Goal: Task Accomplishment & Management: Manage account settings

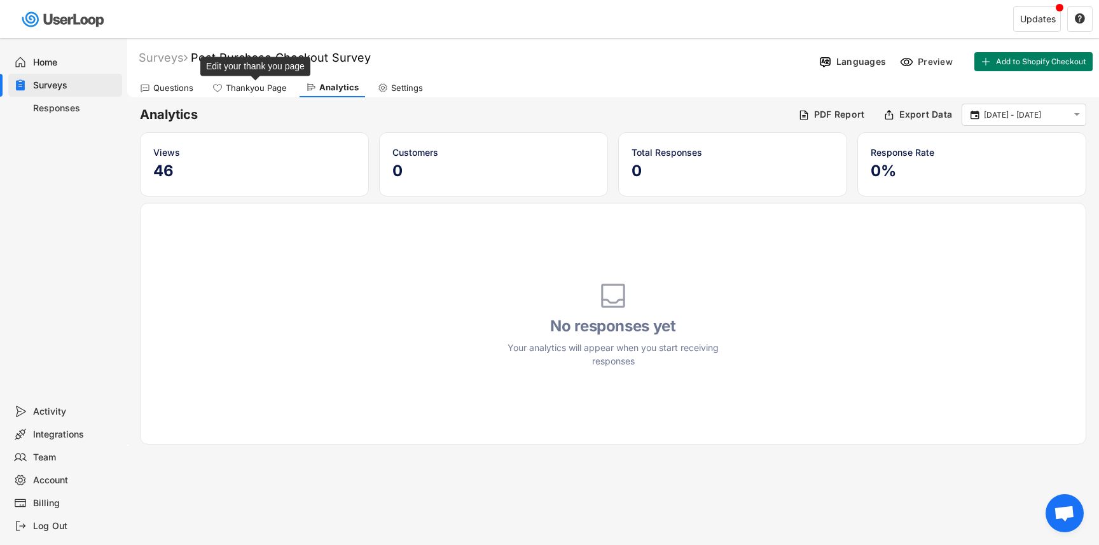
click at [249, 89] on div "Thankyou Page" at bounding box center [256, 88] width 61 height 11
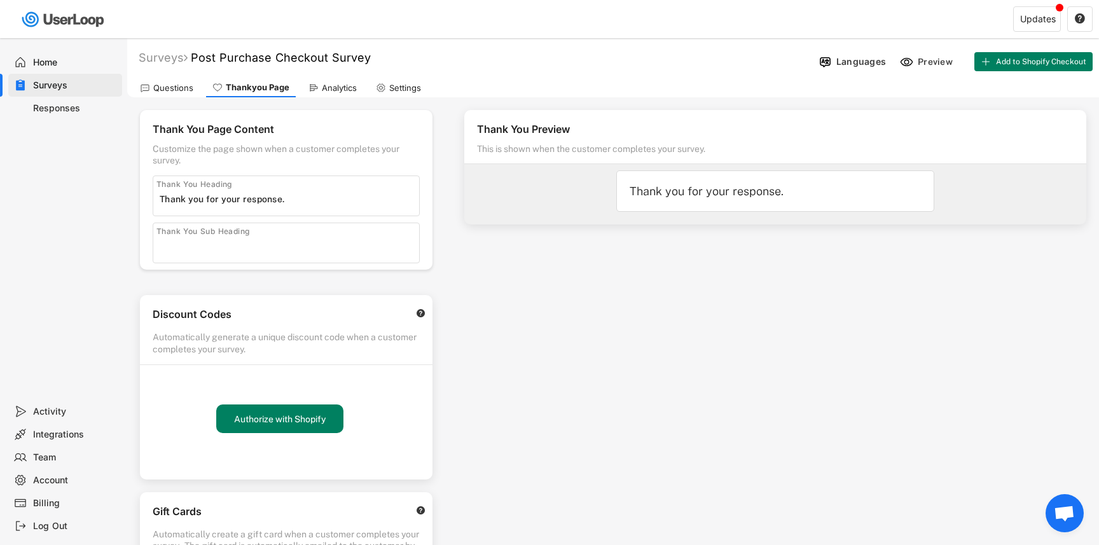
click at [346, 98] on div "Thank You Page Content Customize the page shown when a customer completes your …" at bounding box center [286, 392] width 318 height 590
click at [344, 93] on div "Analytics" at bounding box center [332, 87] width 61 height 19
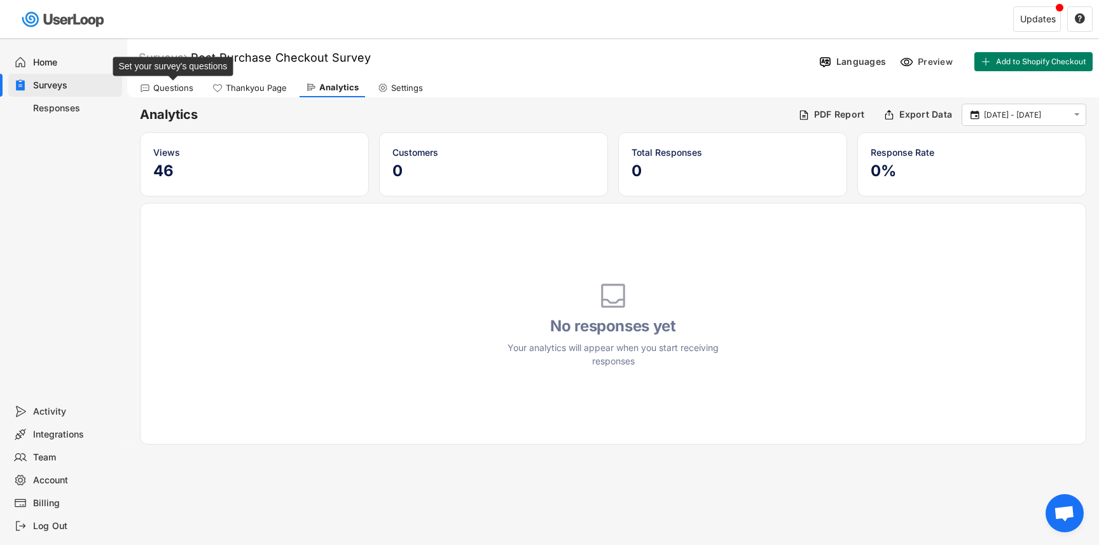
click at [165, 88] on div "Questions" at bounding box center [173, 88] width 40 height 11
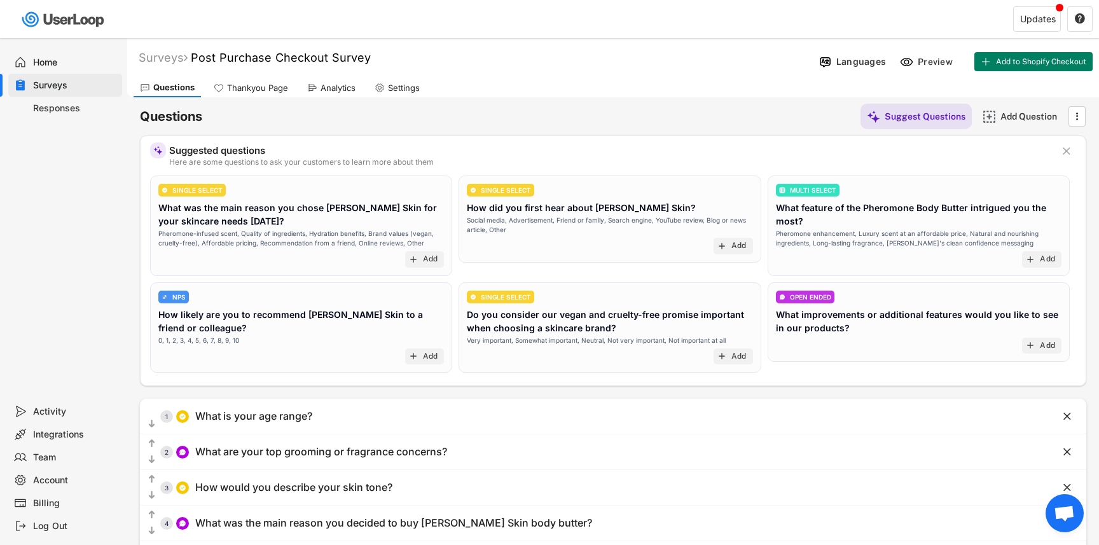
click at [340, 87] on div "Analytics" at bounding box center [338, 88] width 35 height 11
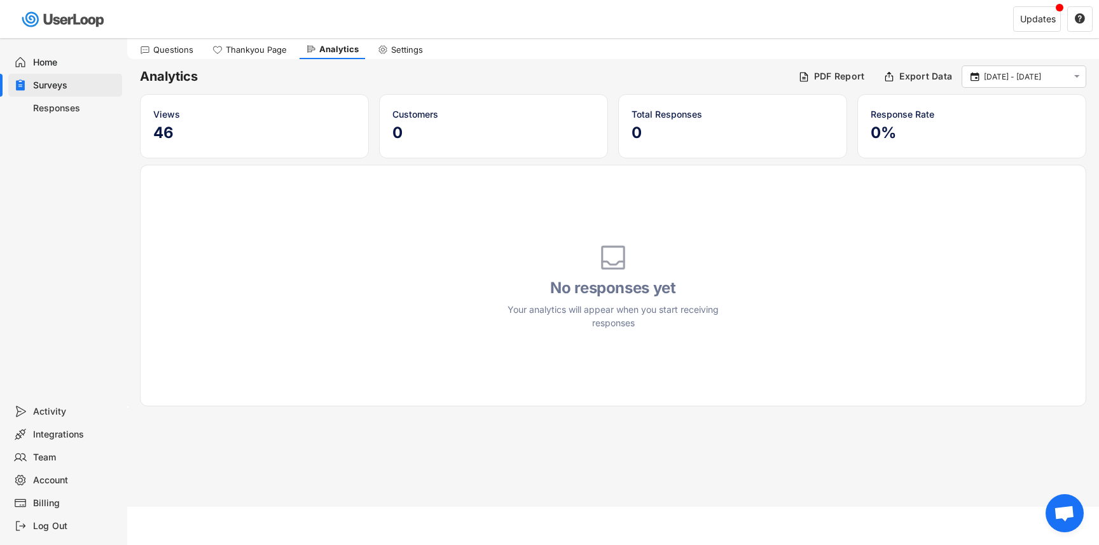
click at [55, 54] on div "Home" at bounding box center [65, 62] width 114 height 23
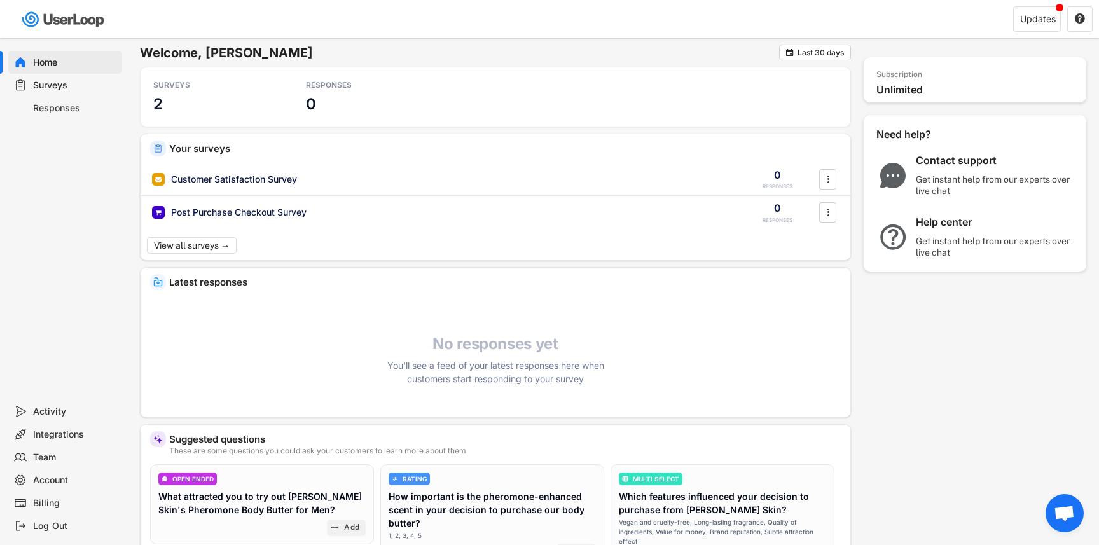
click at [61, 103] on div "Responses" at bounding box center [75, 108] width 84 height 12
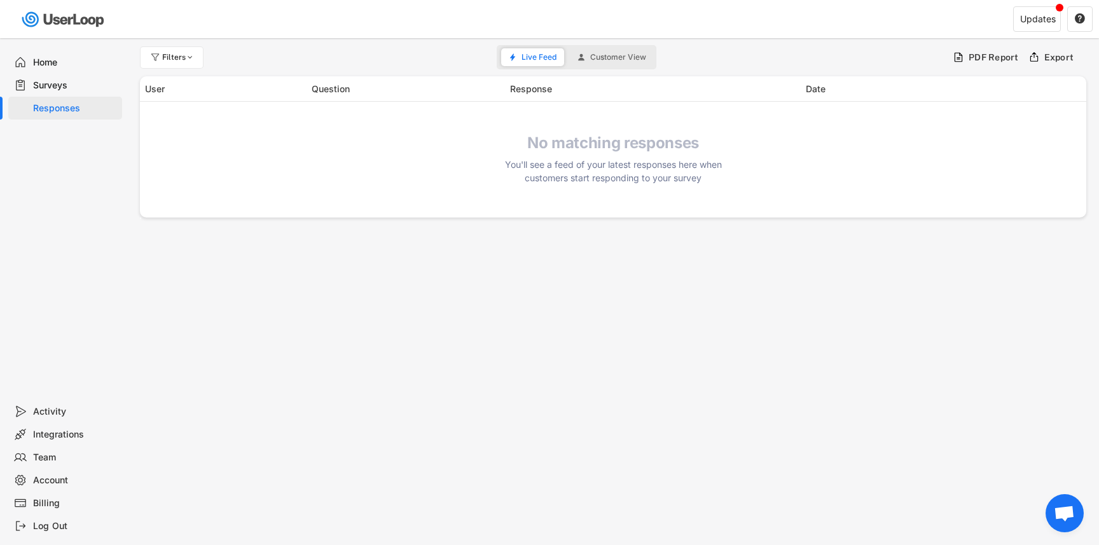
click at [59, 92] on div "Surveys" at bounding box center [65, 85] width 114 height 23
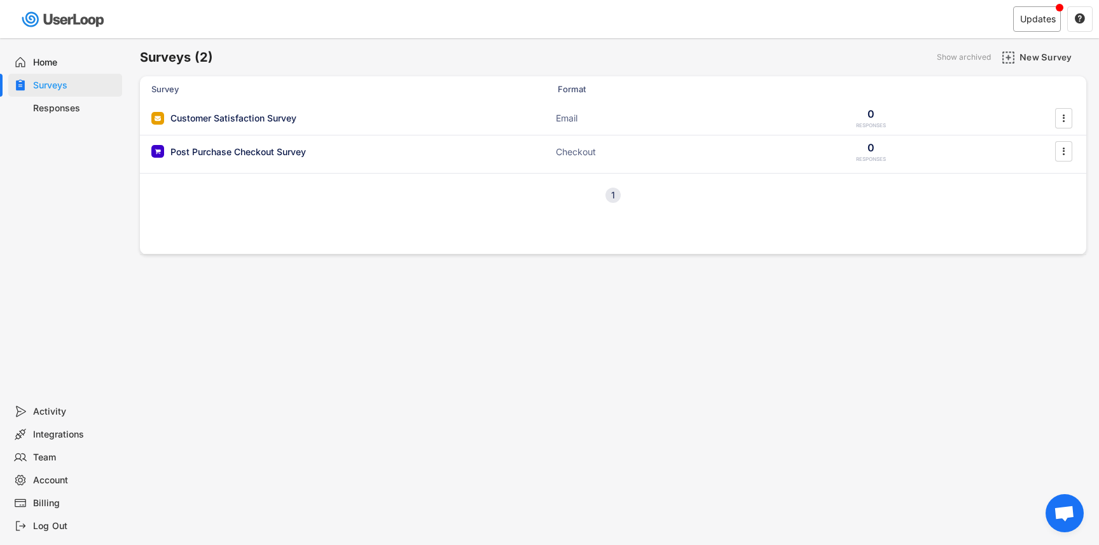
click at [1029, 29] on div "Updates" at bounding box center [1037, 18] width 48 height 25
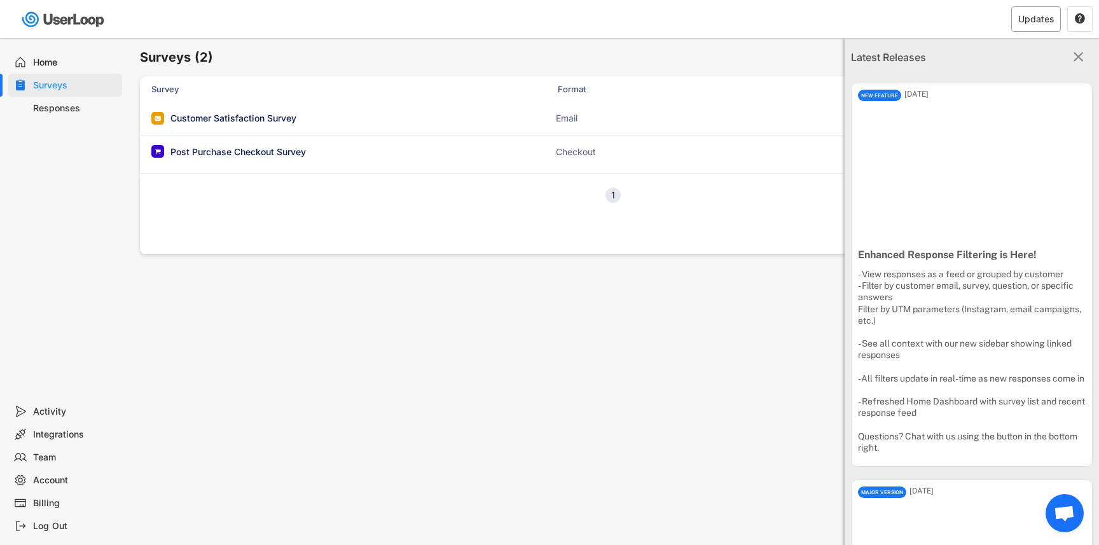
click at [1033, 24] on div "Updates" at bounding box center [1036, 19] width 36 height 9
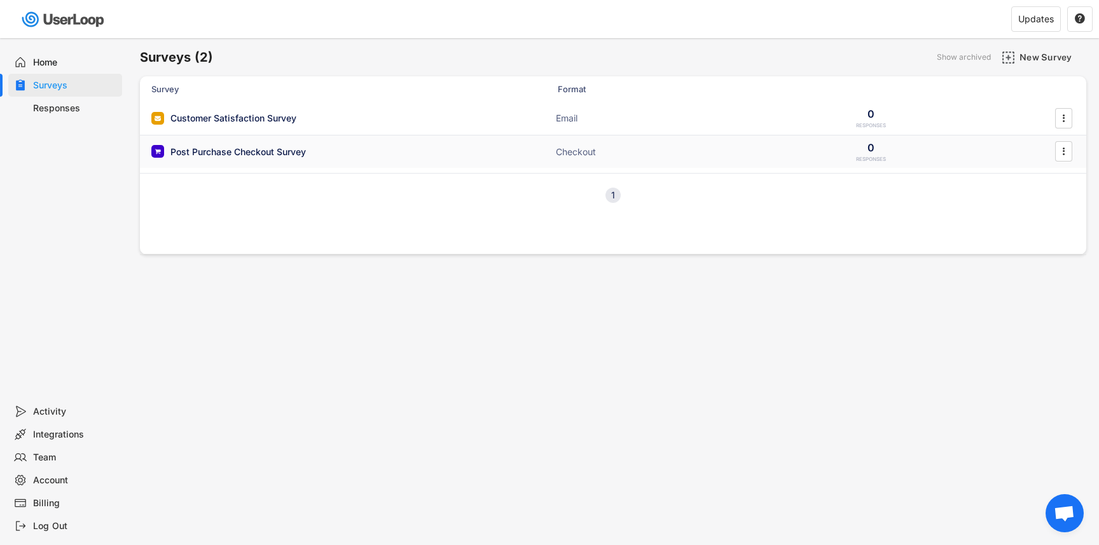
click at [258, 151] on div "Post Purchase Checkout Survey" at bounding box center [237, 152] width 135 height 13
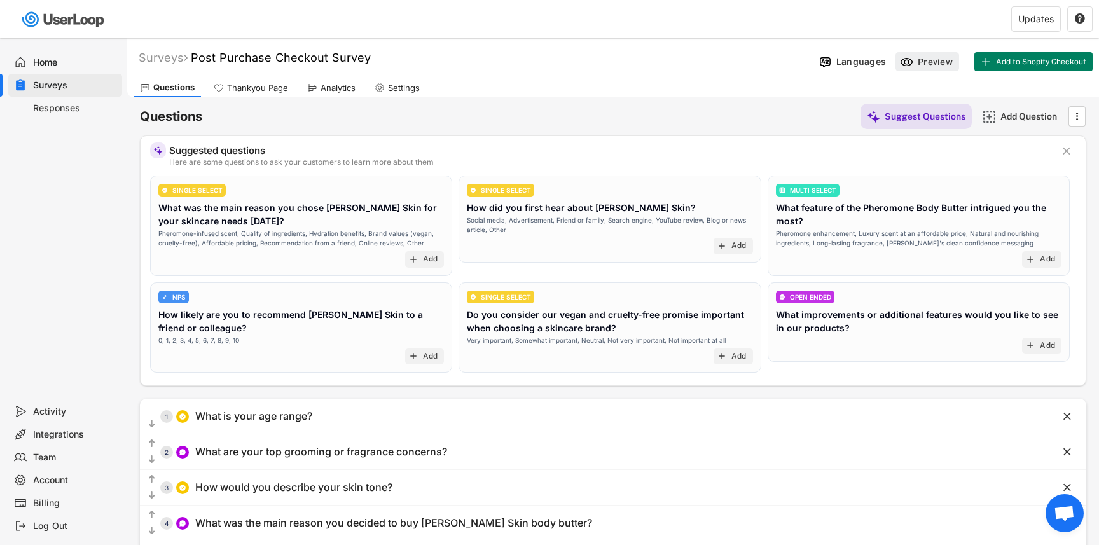
click at [930, 62] on div "Preview" at bounding box center [937, 61] width 38 height 11
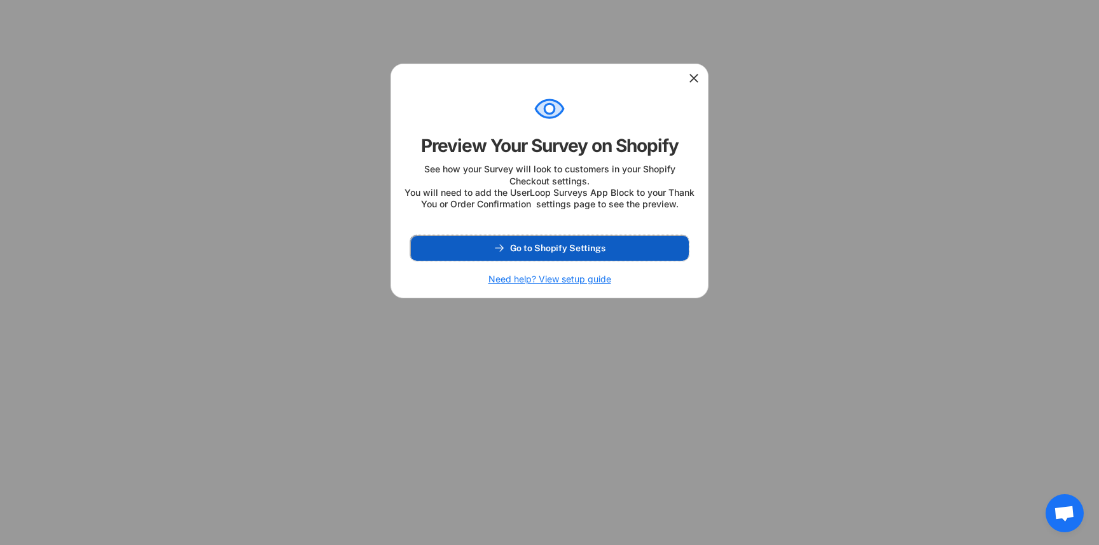
click at [579, 250] on button "Go to Shopify Settings" at bounding box center [549, 247] width 279 height 25
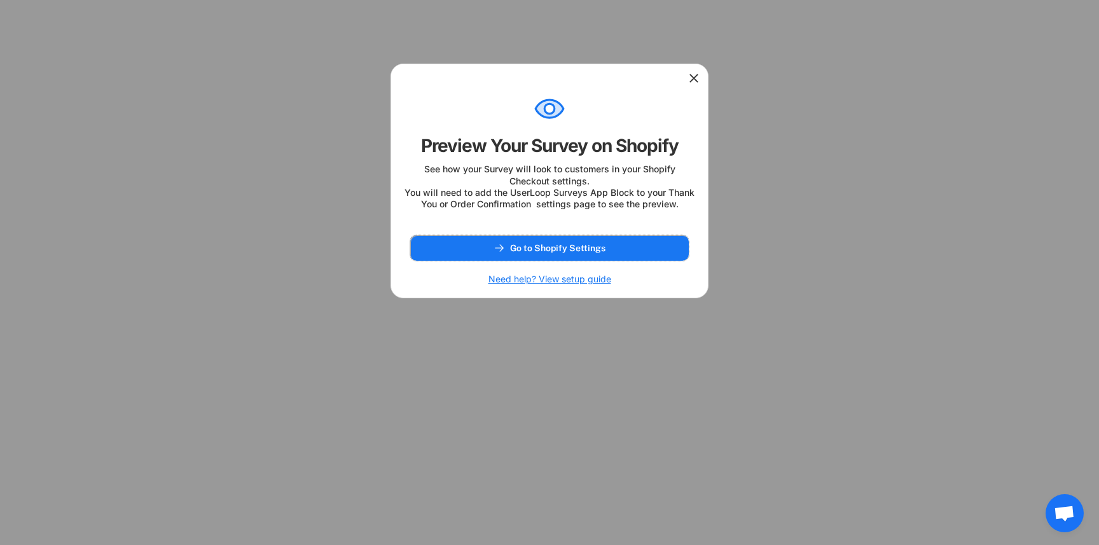
click at [688, 78] on icon at bounding box center [694, 78] width 13 height 13
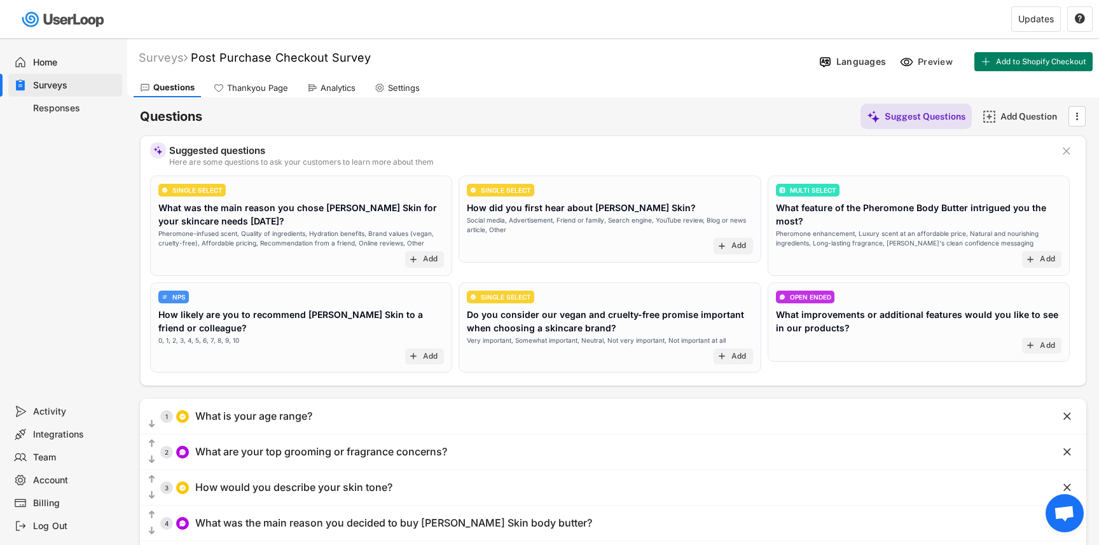
click at [313, 90] on icon at bounding box center [312, 88] width 10 height 10
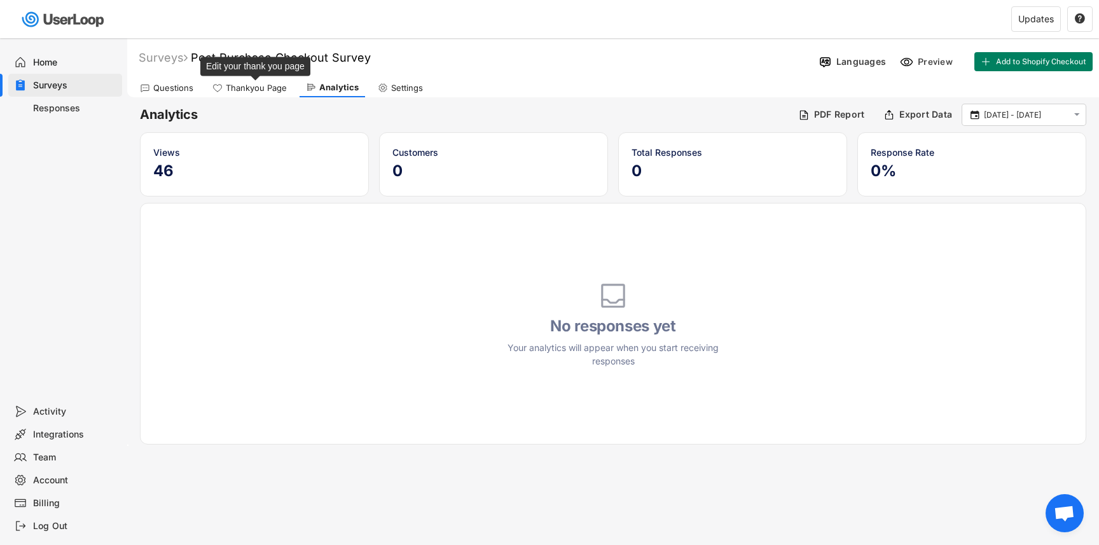
click at [242, 88] on div "Thankyou Page" at bounding box center [256, 88] width 61 height 11
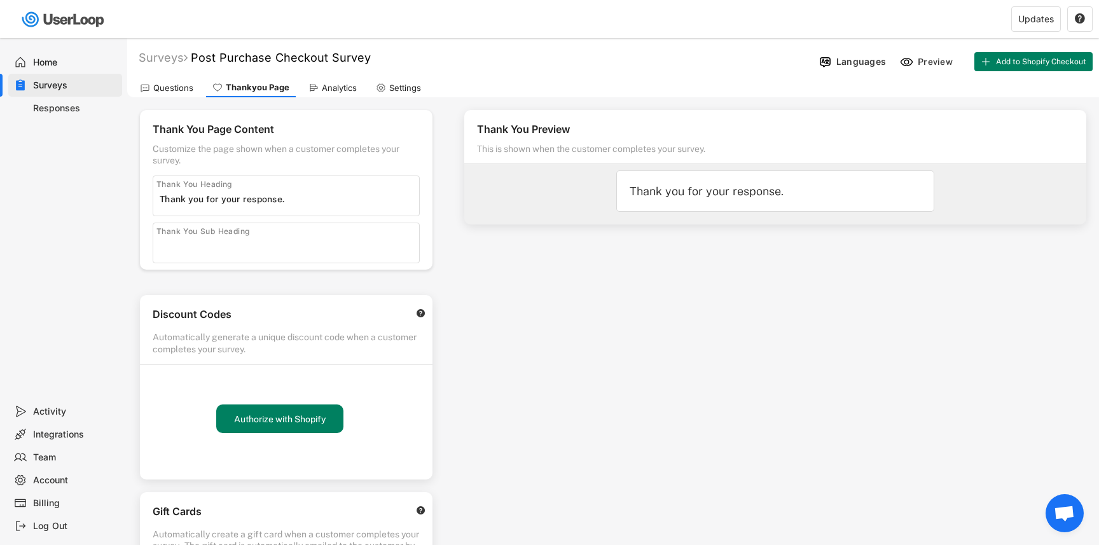
click at [265, 235] on div "Thank You Sub Heading" at bounding box center [286, 243] width 267 height 41
click at [57, 408] on div "Activity" at bounding box center [75, 412] width 84 height 12
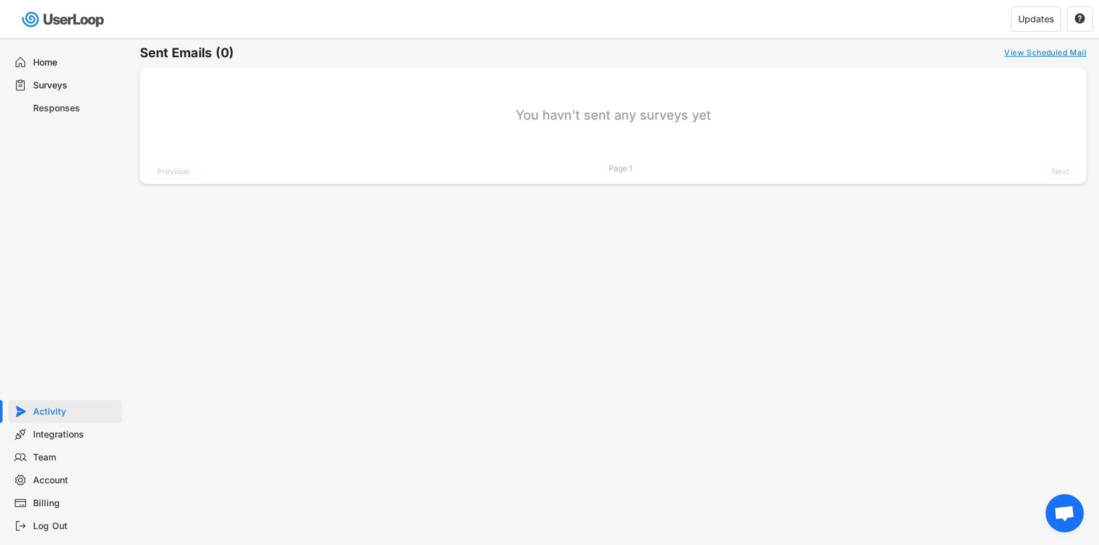
click at [63, 116] on div "Responses" at bounding box center [65, 108] width 114 height 23
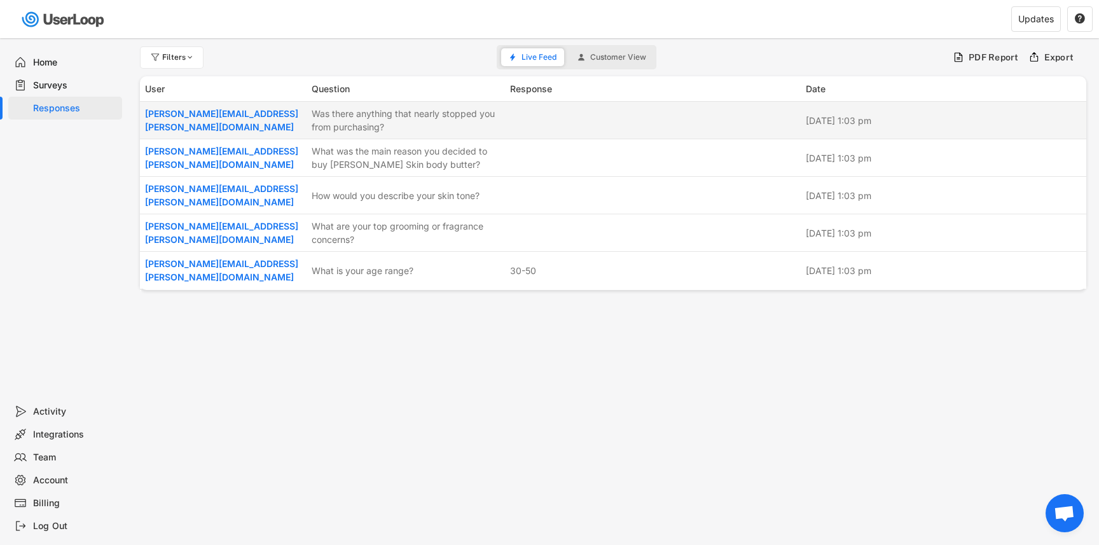
click at [392, 121] on div "Was there anything that nearly stopped you from purchasing?" at bounding box center [407, 120] width 191 height 27
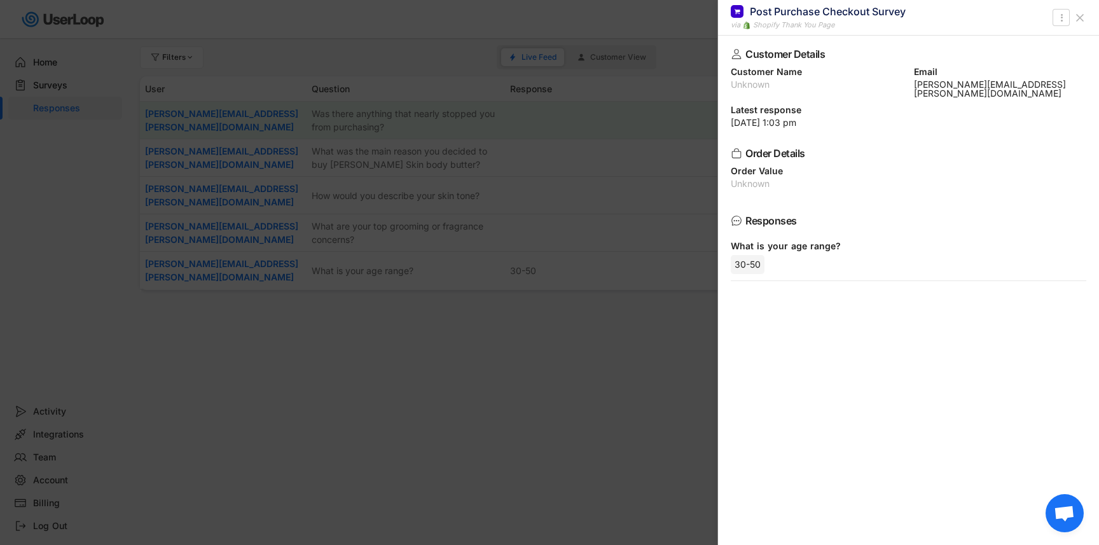
click at [404, 148] on div at bounding box center [549, 272] width 1099 height 545
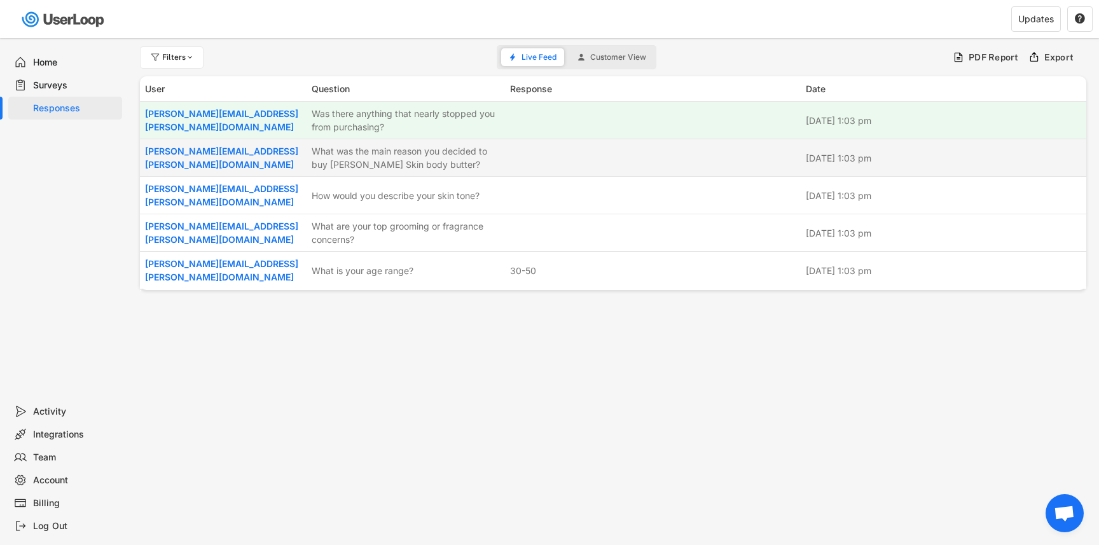
click at [401, 160] on body "Welcome, [PERSON_NAME]  Last 30 days SURVEYS 2 RESPONSES 0 Your surveys Custom…" at bounding box center [549, 272] width 1099 height 545
click at [405, 159] on div "What was the main reason you decided to buy [PERSON_NAME] Skin body butter?" at bounding box center [407, 157] width 191 height 27
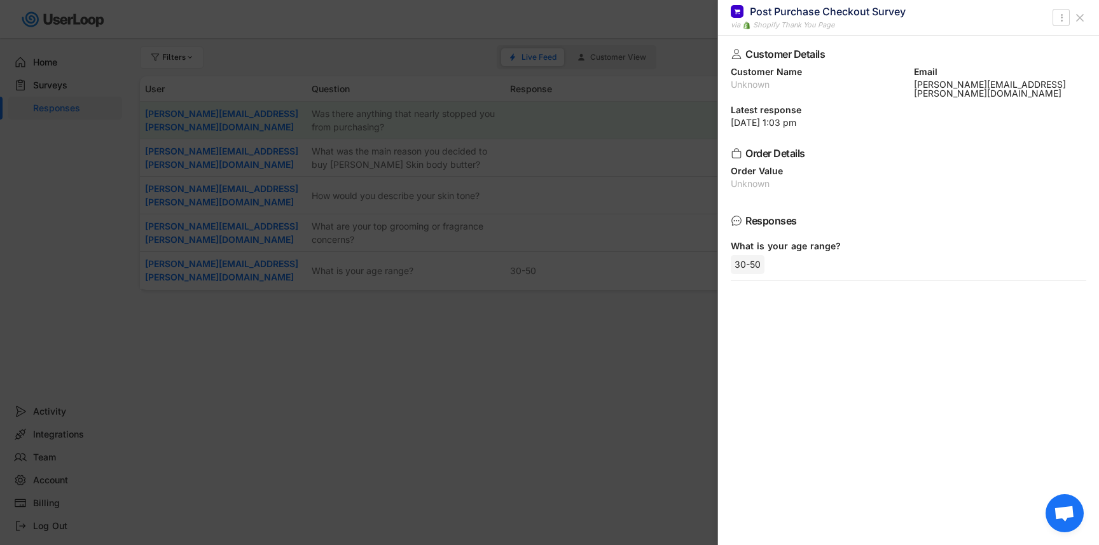
click at [410, 167] on div at bounding box center [549, 272] width 1099 height 545
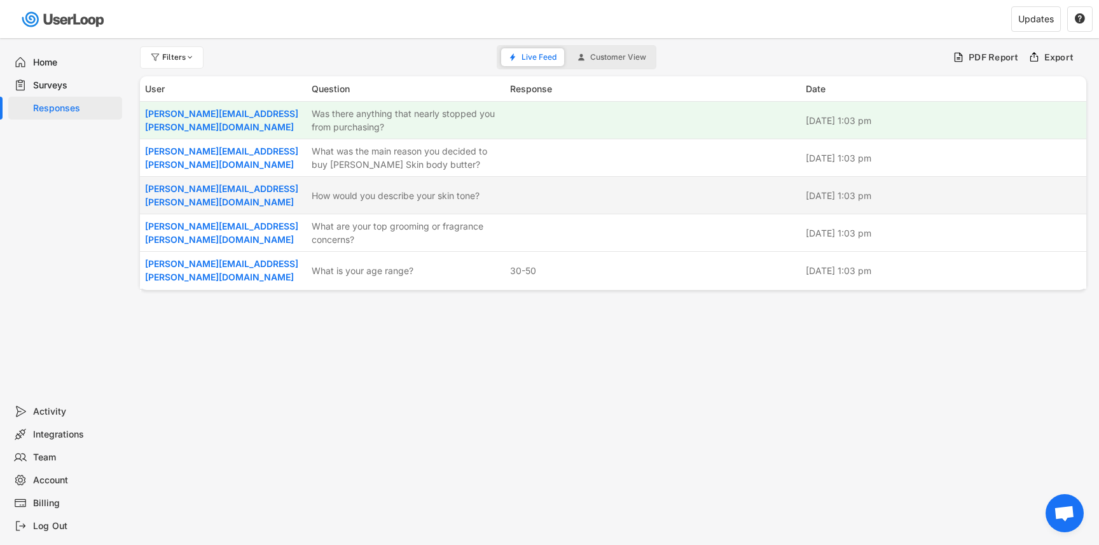
click at [408, 196] on div "How would you describe your skin tone?" at bounding box center [407, 195] width 191 height 13
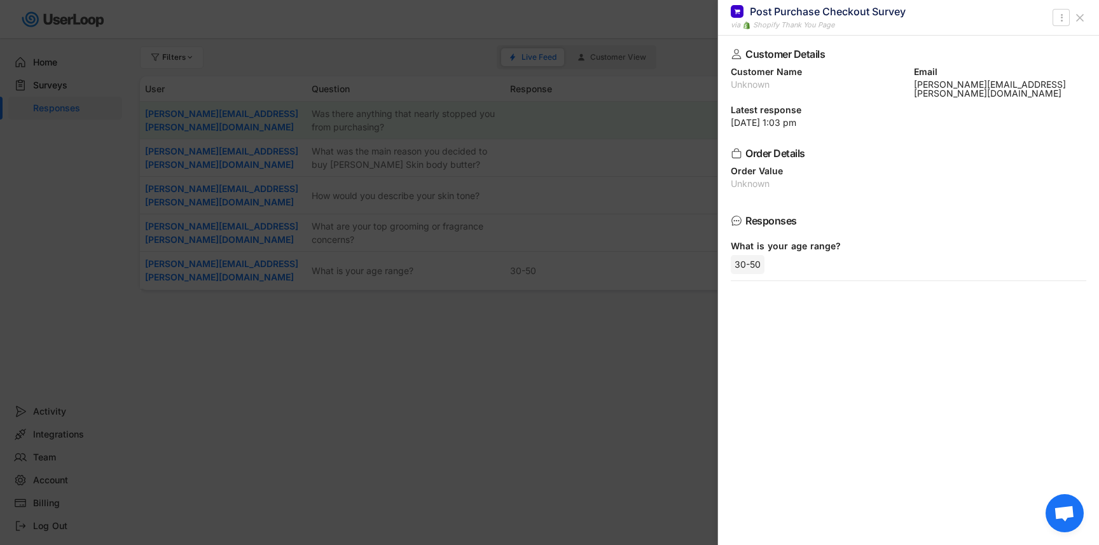
click at [416, 324] on div at bounding box center [549, 272] width 1099 height 545
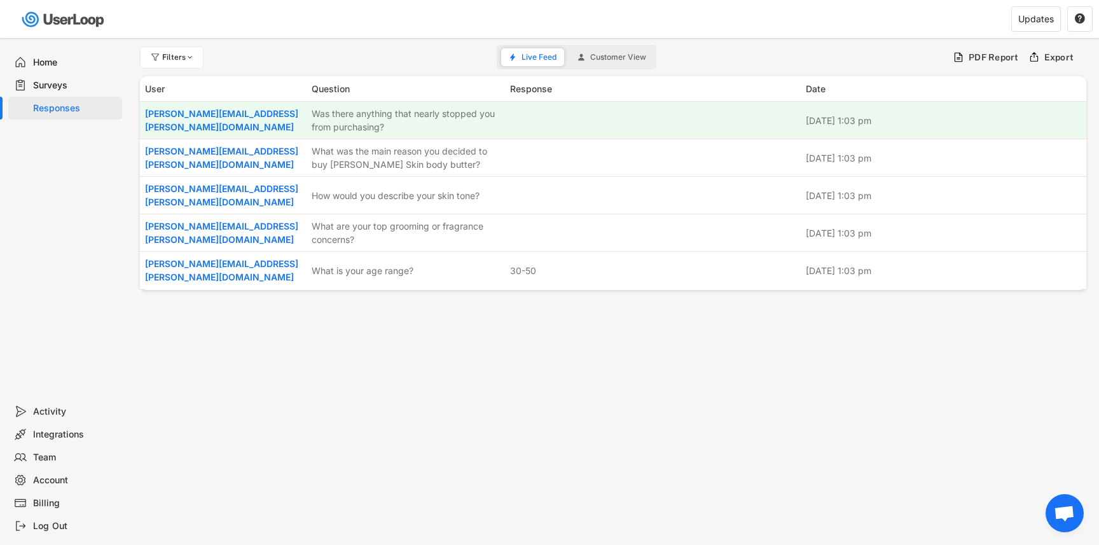
click at [599, 58] on span "Customer View" at bounding box center [618, 57] width 56 height 8
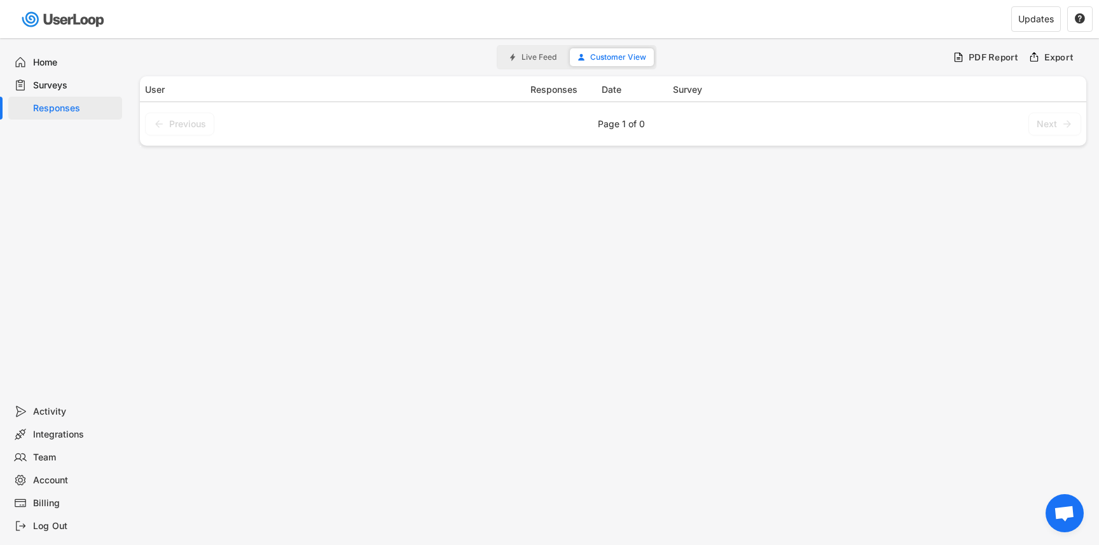
click at [549, 54] on span "Live Feed" at bounding box center [539, 57] width 35 height 8
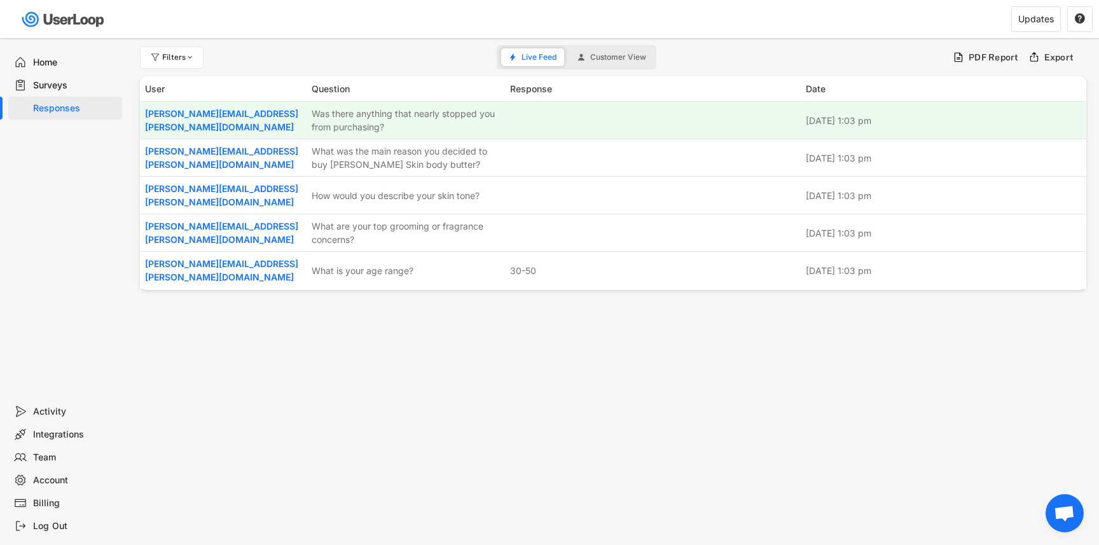
click at [61, 107] on div "Responses" at bounding box center [75, 108] width 84 height 12
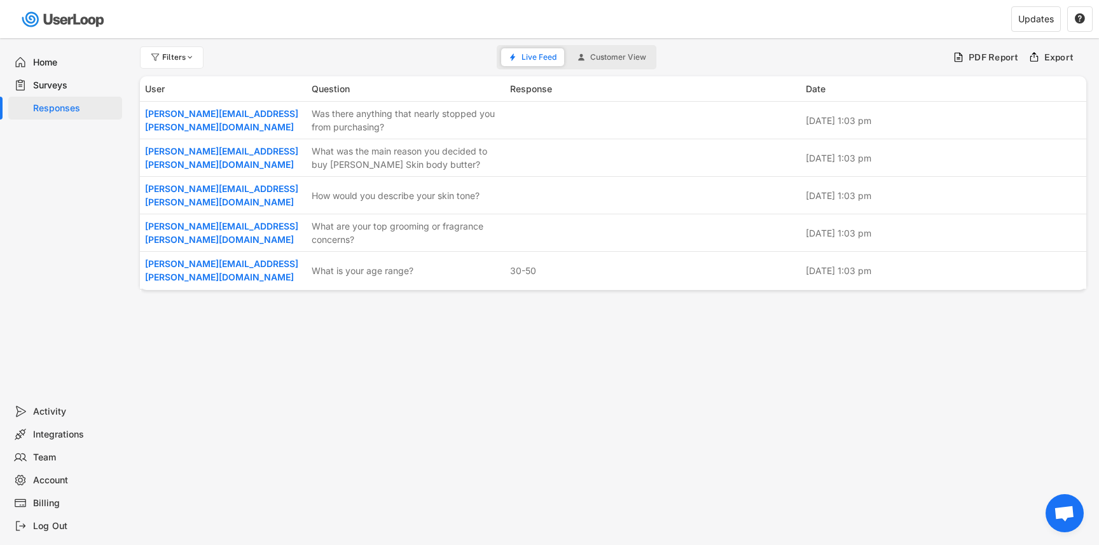
click at [53, 87] on div "Surveys" at bounding box center [75, 86] width 84 height 12
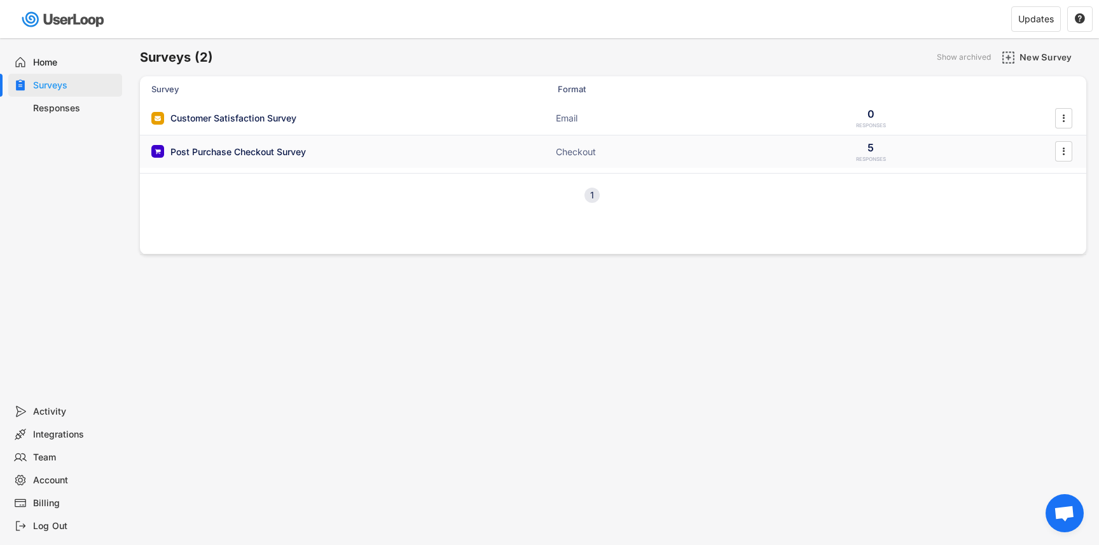
click at [396, 155] on div "Post Purchase Checkout Survey" at bounding box center [278, 151] width 254 height 13
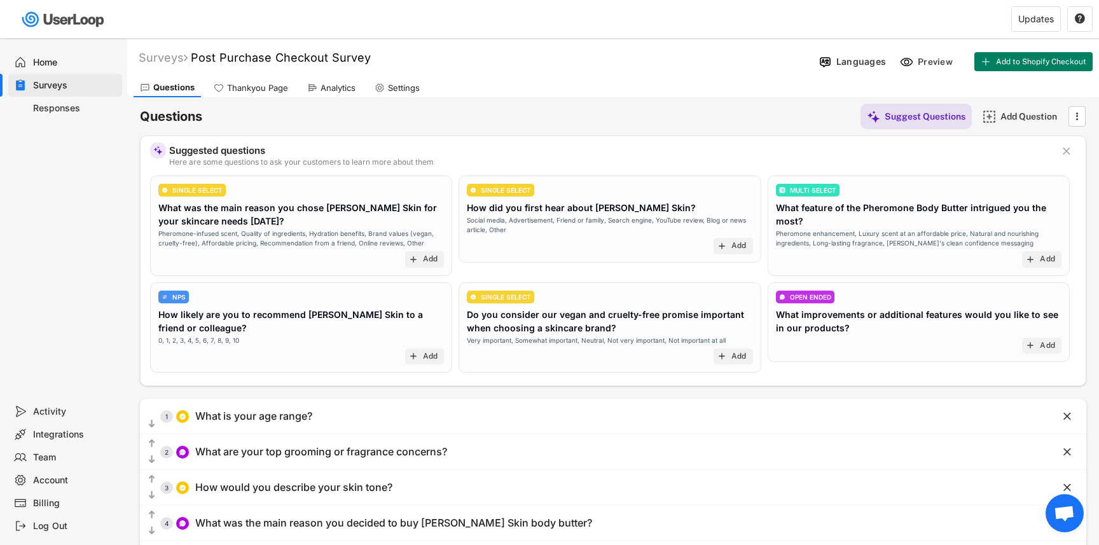
click at [329, 88] on div "Analytics" at bounding box center [338, 88] width 35 height 11
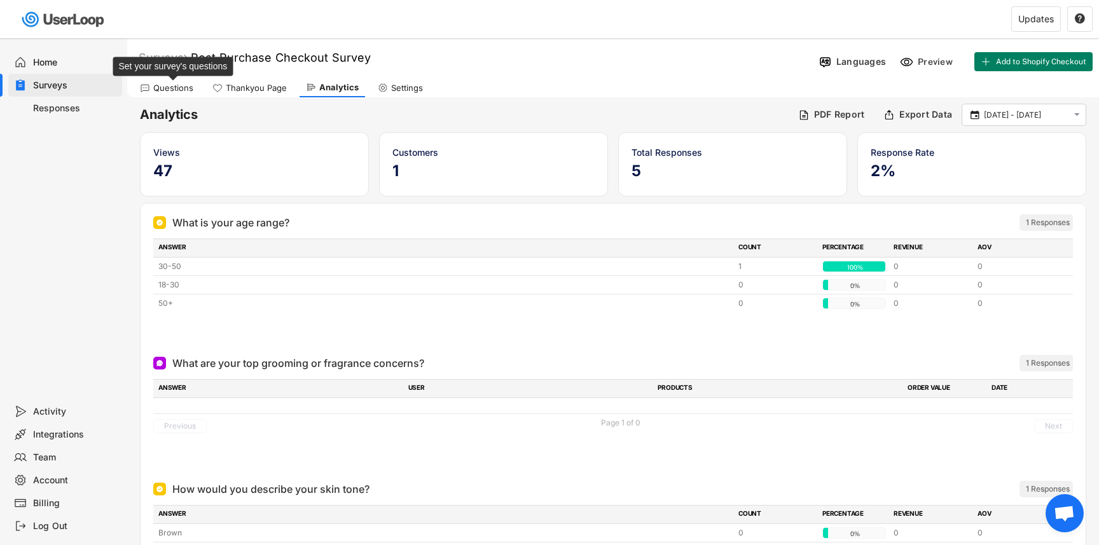
click at [178, 85] on div "Questions" at bounding box center [173, 88] width 40 height 11
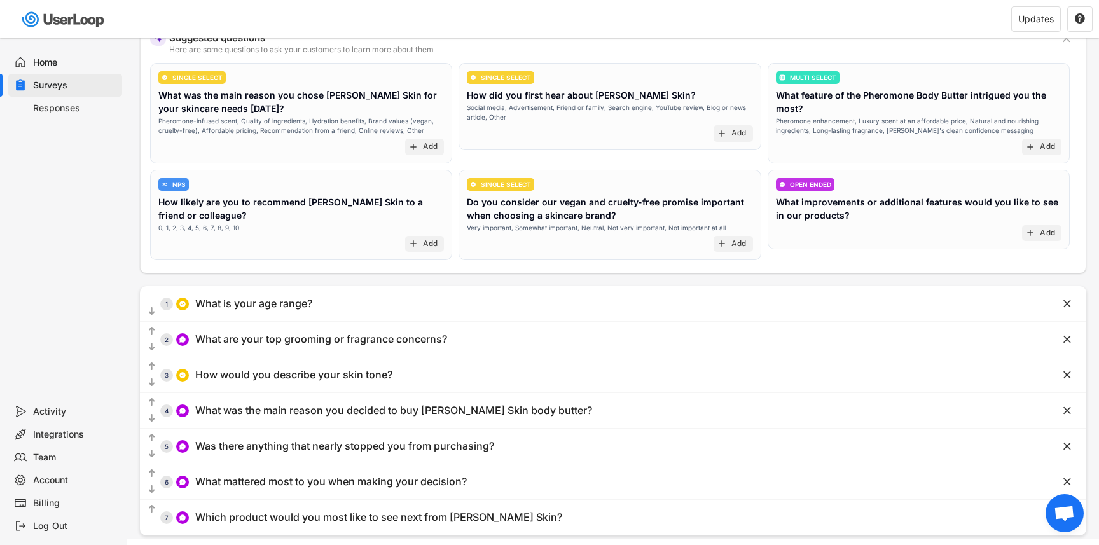
scroll to position [129, 0]
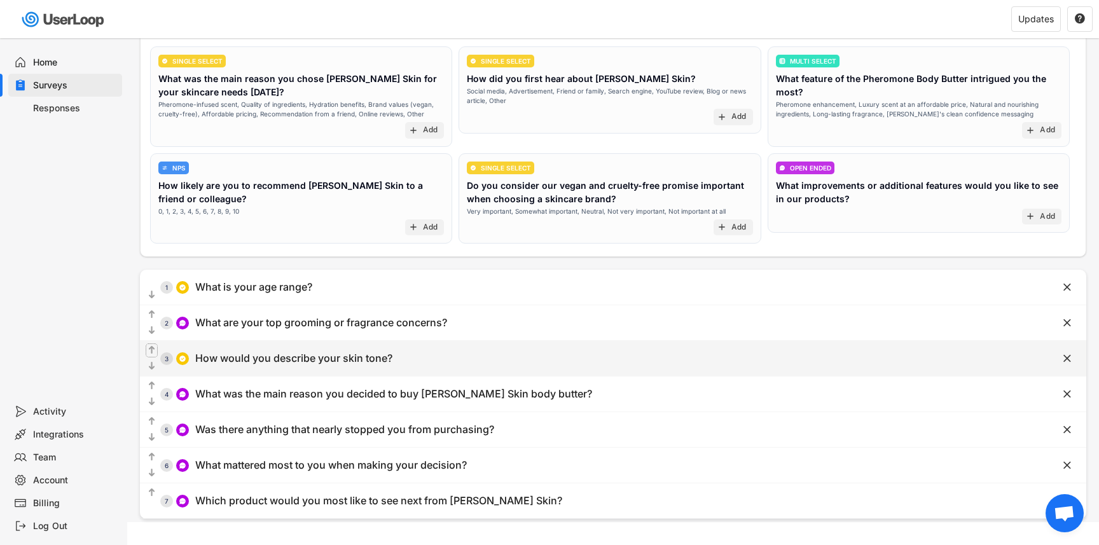
click at [152, 345] on text "" at bounding box center [152, 350] width 6 height 11
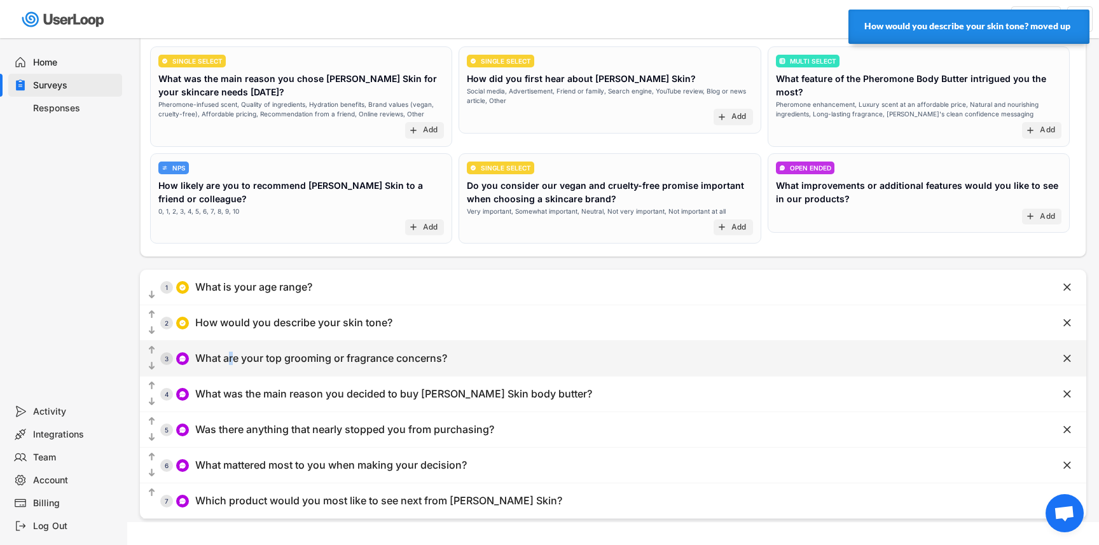
click at [231, 359] on div "What are your top grooming or fragrance concerns?" at bounding box center [321, 358] width 252 height 13
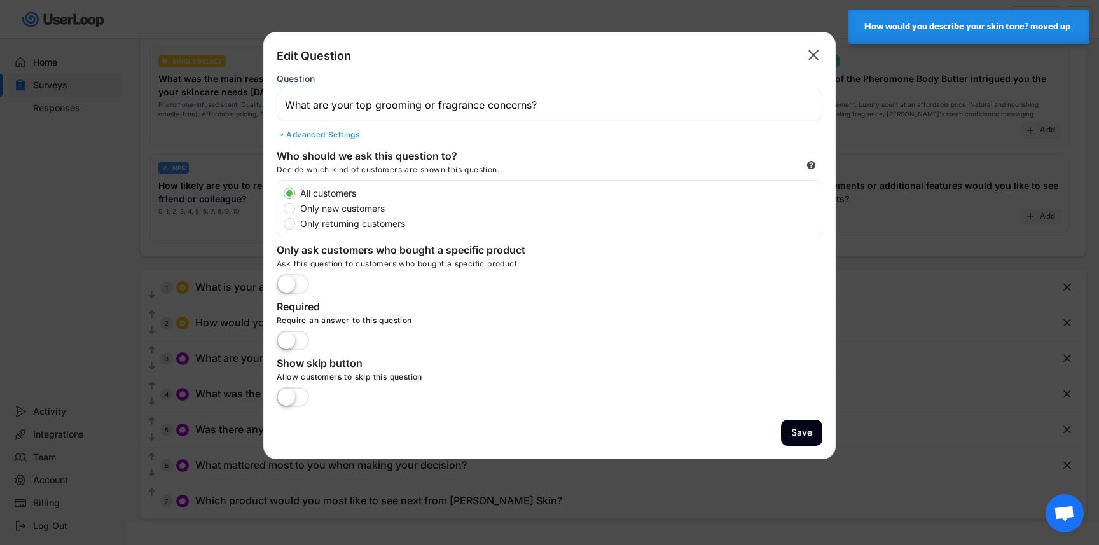
click at [341, 128] on div "Edit Question  Question Advanced Settings" at bounding box center [550, 94] width 546 height 98
click at [338, 132] on div "Advanced Settings" at bounding box center [550, 135] width 546 height 10
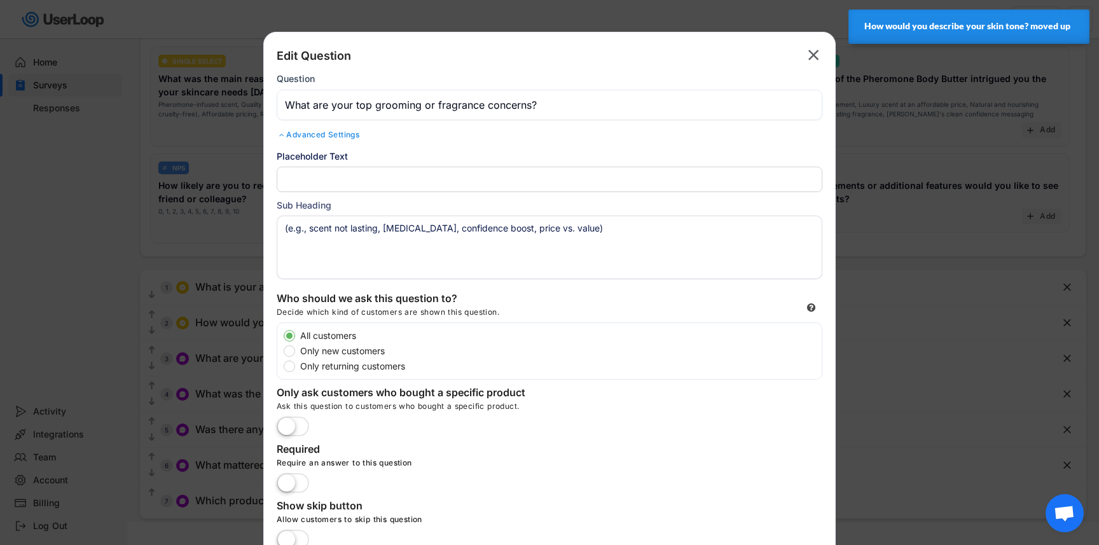
click at [316, 225] on textarea "(e.g., scent not lasting, skin dryness, confidence boost, price vs. value)" at bounding box center [550, 248] width 546 height 64
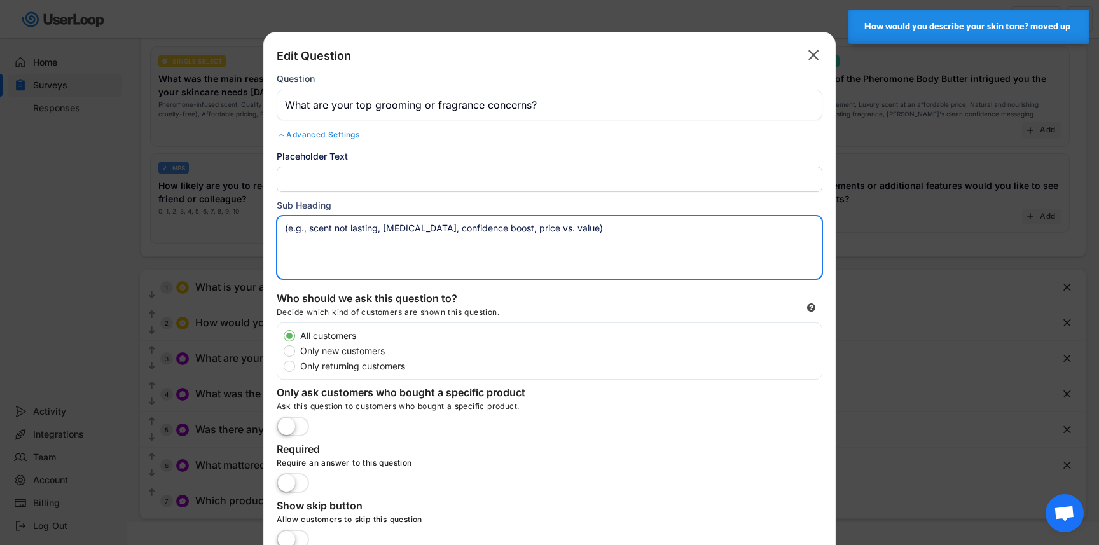
click at [378, 231] on textarea "(e.g., scent not lasting, skin dryness, confidence boost, price vs. value)" at bounding box center [550, 248] width 546 height 64
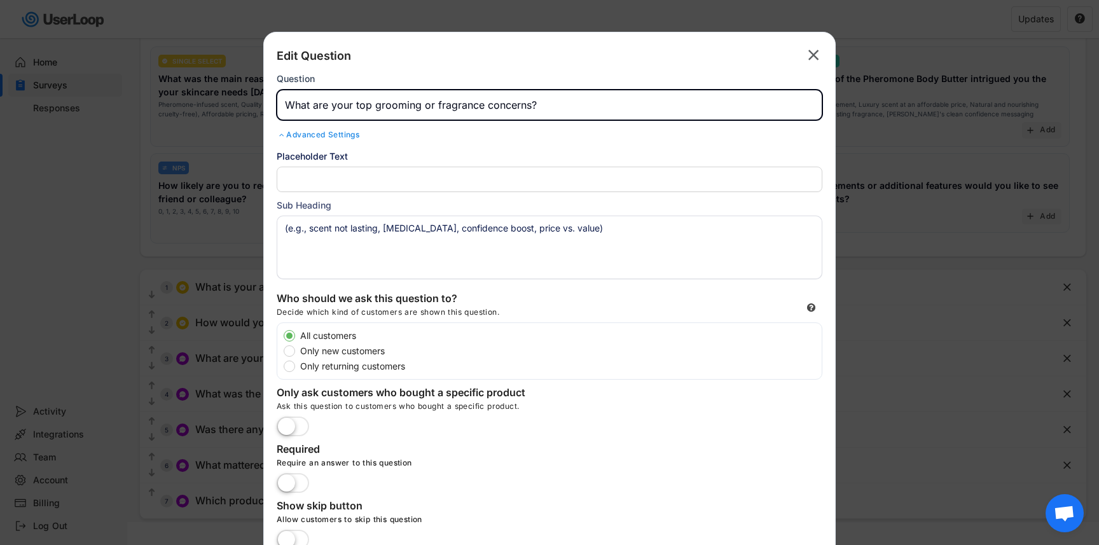
drag, startPoint x: 437, startPoint y: 105, endPoint x: 375, endPoint y: 107, distance: 61.7
click at [375, 107] on input "input" at bounding box center [550, 105] width 546 height 31
click at [419, 109] on input "input" at bounding box center [550, 105] width 546 height 31
type input "What are your top fragrance/grooming concerns?"
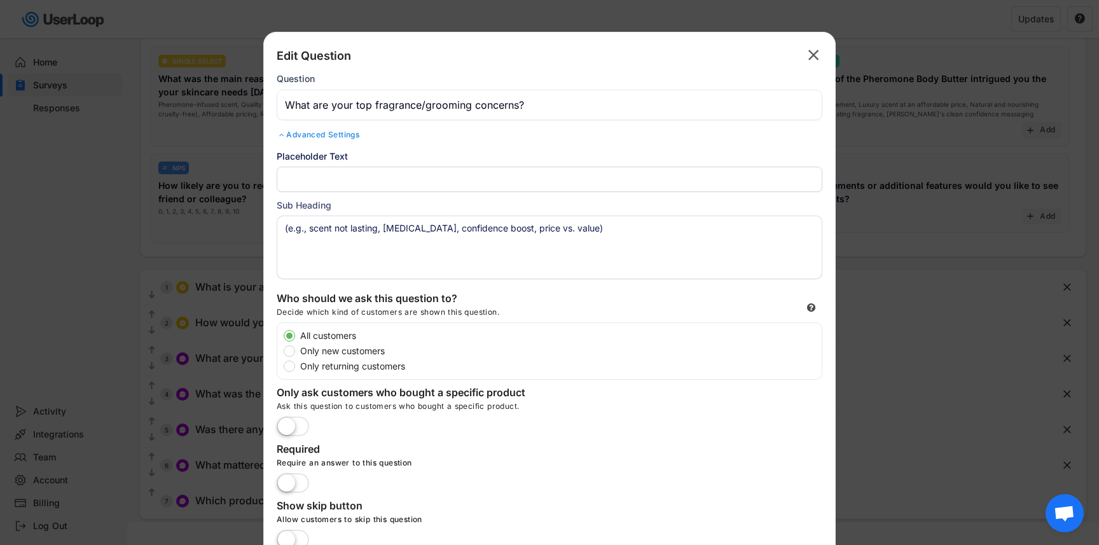
click at [453, 54] on div "Edit Question " at bounding box center [550, 56] width 546 height 22
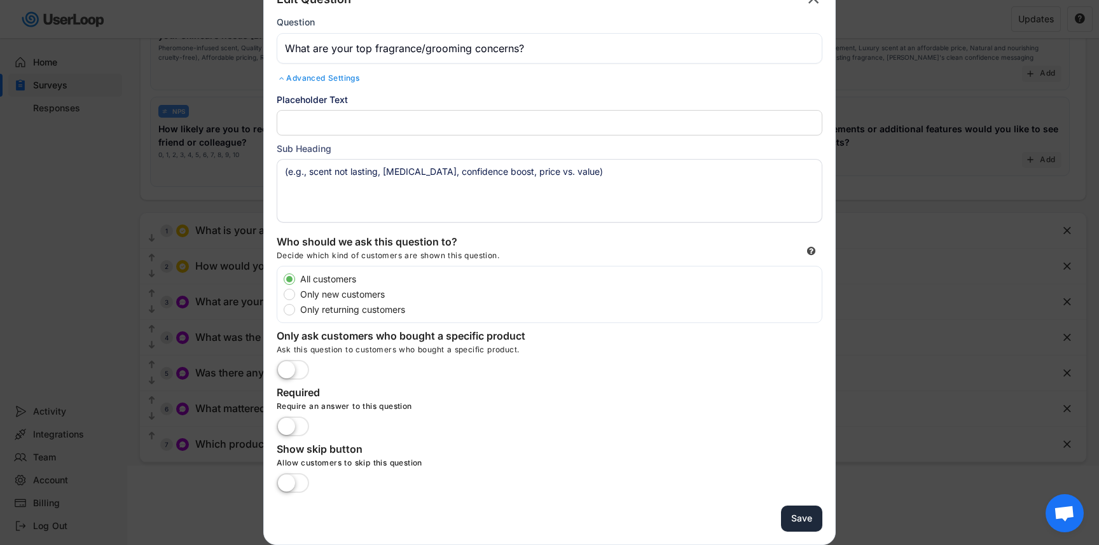
click at [800, 516] on button "Save" at bounding box center [801, 519] width 41 height 26
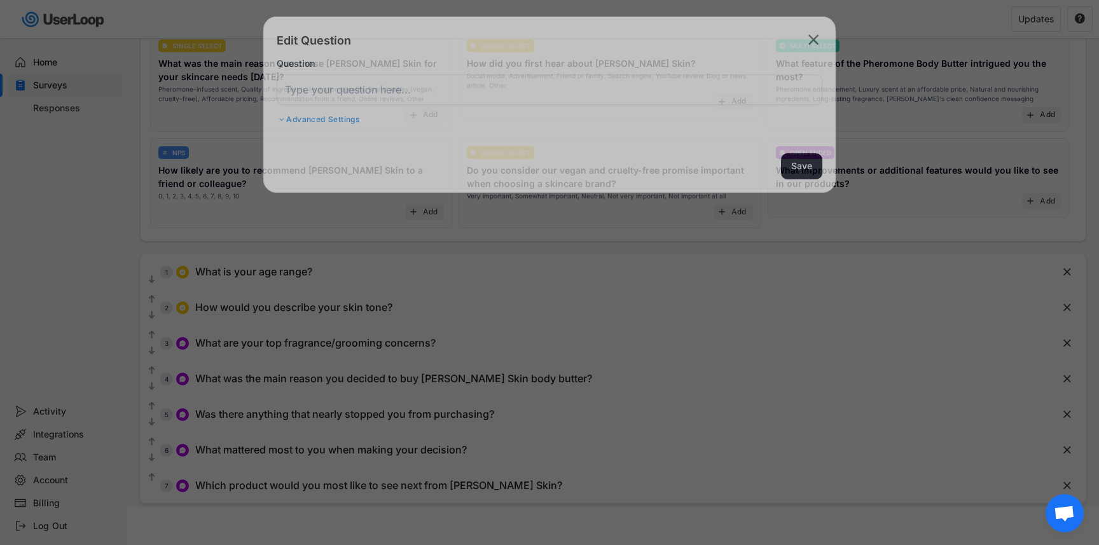
scroll to position [144, 0]
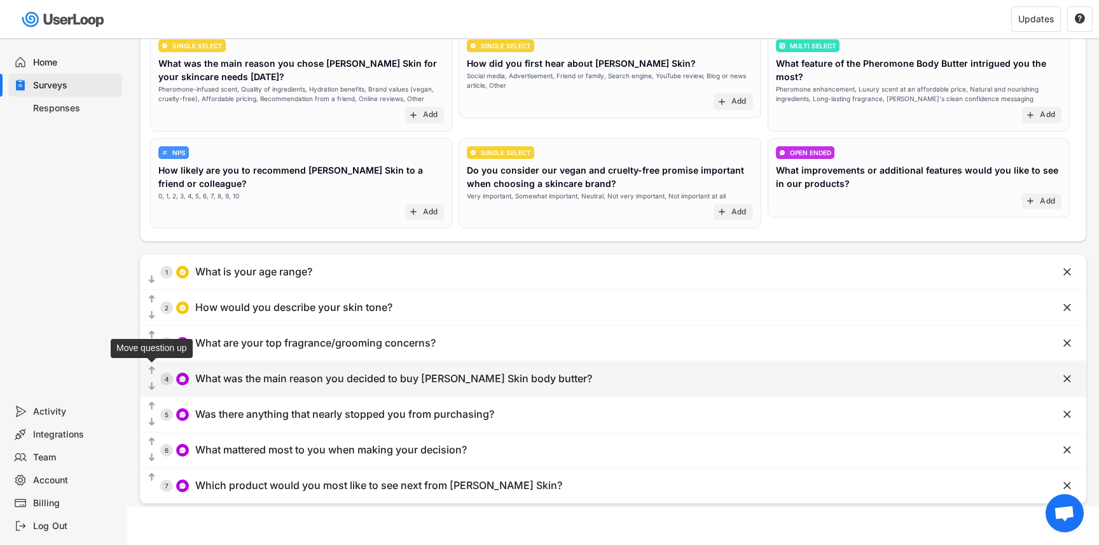
click at [152, 368] on text "" at bounding box center [152, 370] width 6 height 11
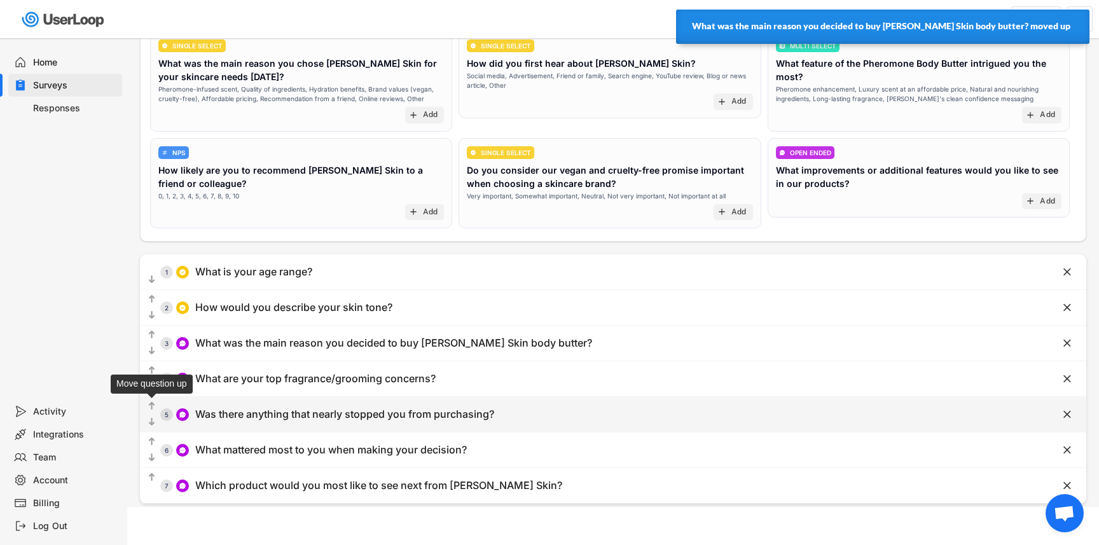
click at [151, 405] on text "" at bounding box center [152, 406] width 6 height 11
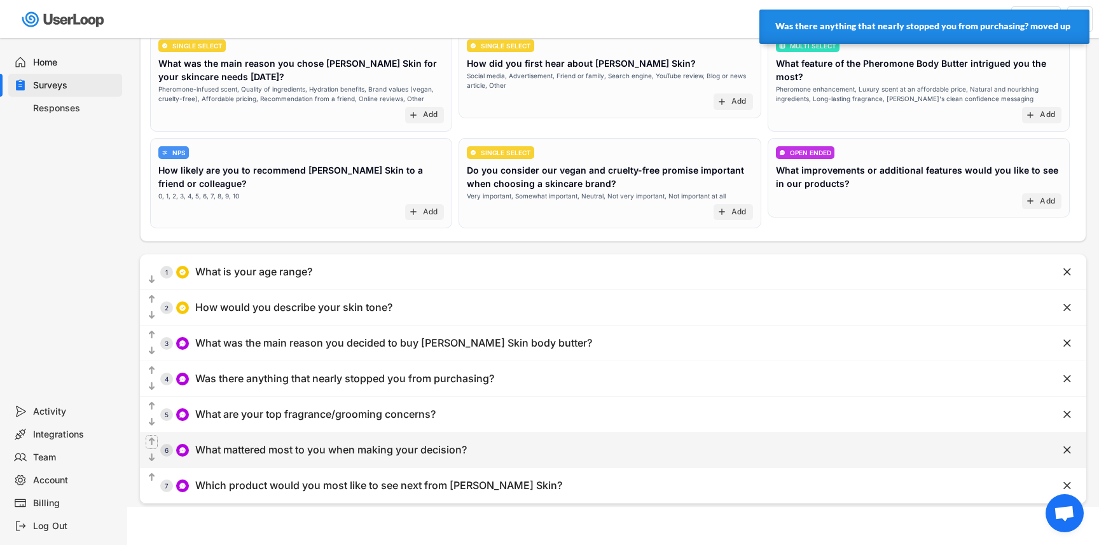
click at [151, 439] on text "" at bounding box center [152, 441] width 6 height 11
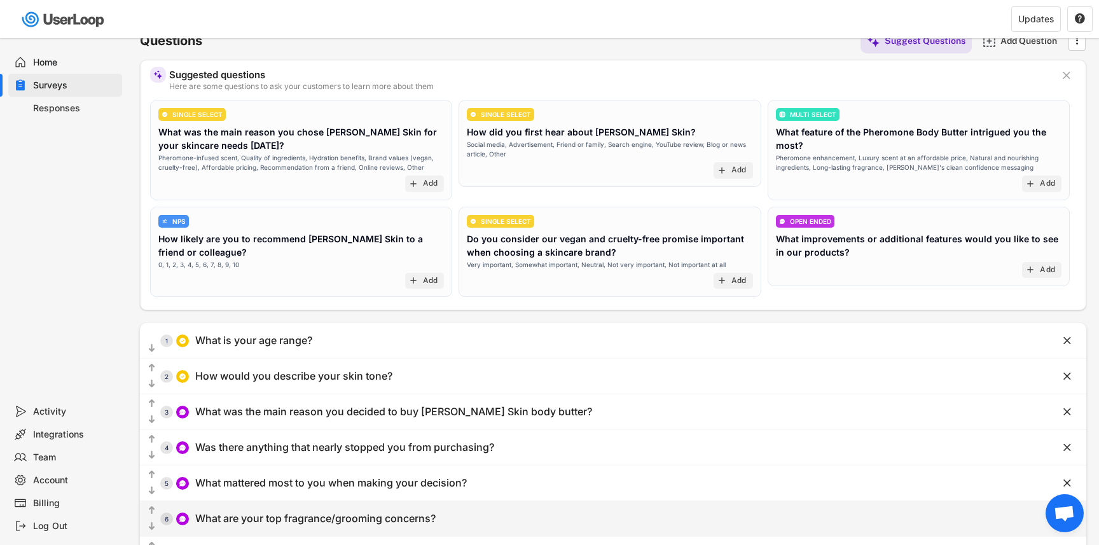
scroll to position [0, 0]
